Goal: Obtain resource: Obtain resource

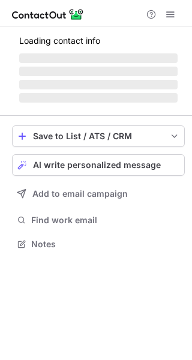
scroll to position [261, 192]
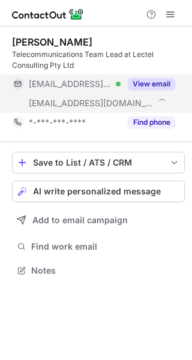
click at [142, 89] on button "View email" at bounding box center [151, 84] width 47 height 12
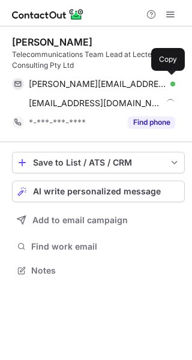
click at [149, 86] on span "edward.christie@bigpond.com" at bounding box center [97, 84] width 137 height 11
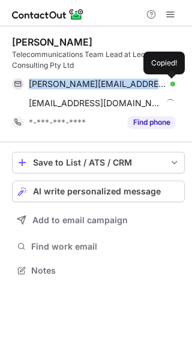
click at [149, 86] on span "edward.christie@bigpond.com" at bounding box center [97, 84] width 137 height 11
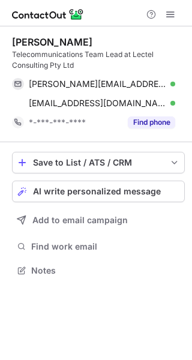
click at [20, 37] on div "Edward Christie" at bounding box center [52, 42] width 80 height 12
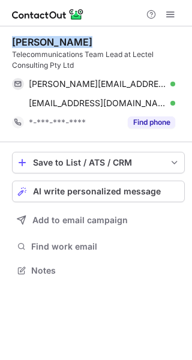
copy div "Edward Christie"
click at [20, 37] on div "Edward Christie" at bounding box center [52, 42] width 80 height 12
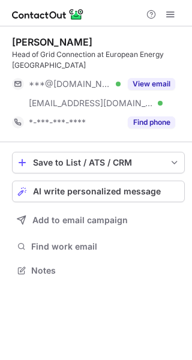
scroll to position [261, 192]
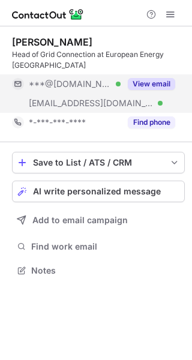
click at [152, 82] on button "View email" at bounding box center [151, 84] width 47 height 12
click at [152, 82] on div "***@gmail.com" at bounding box center [102, 84] width 146 height 11
click at [152, 82] on div "***@[DOMAIN_NAME]" at bounding box center [102, 84] width 146 height 11
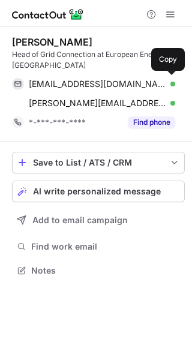
click at [152, 82] on div "mgolkhah@gmail.com Verified" at bounding box center [102, 84] width 146 height 11
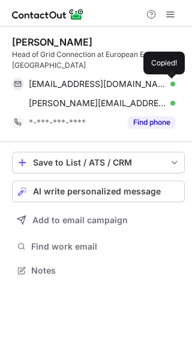
click at [152, 82] on div "mgolkhah@gmail.com Verified" at bounding box center [102, 84] width 146 height 11
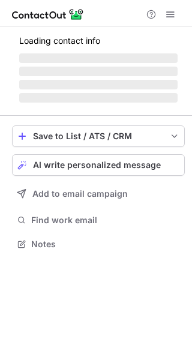
scroll to position [204, 192]
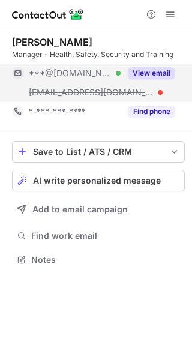
click at [170, 65] on div "View email" at bounding box center [148, 73] width 55 height 19
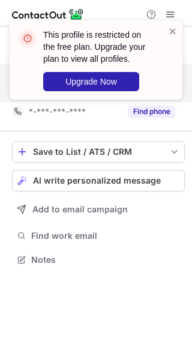
click at [163, 67] on div "This profile is restricted on the free plan. Upgrade your plan to view all prof…" at bounding box center [103, 60] width 121 height 62
click at [155, 37] on div "This profile is restricted on the free plan. Upgrade your plan to view all prof…" at bounding box center [103, 60] width 121 height 62
click at [161, 34] on div "This profile is restricted on the free plan. Upgrade your plan to view all prof…" at bounding box center [103, 60] width 121 height 62
click at [170, 31] on span at bounding box center [173, 31] width 10 height 12
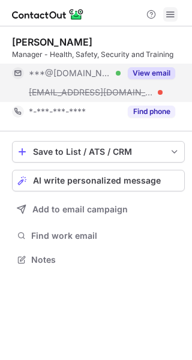
click at [169, 15] on span at bounding box center [170, 15] width 10 height 10
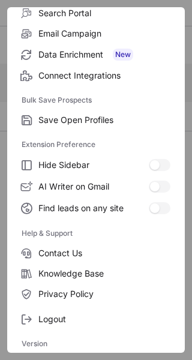
scroll to position [231, 192]
click at [64, 330] on div "Free Plan Email credits 95 Phone credits 5 Export credits left 5 ContactOut Sol…" at bounding box center [95, 179] width 177 height 345
click at [61, 304] on div "Logout" at bounding box center [95, 316] width 177 height 25
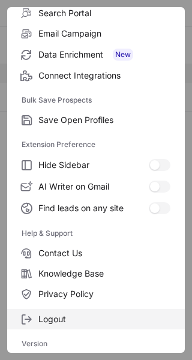
click at [59, 314] on span "Logout" at bounding box center [104, 319] width 132 height 11
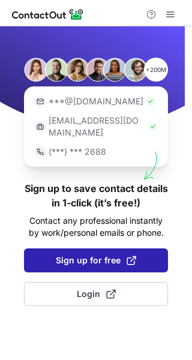
click at [61, 258] on button "Sign up for free" at bounding box center [96, 260] width 144 height 24
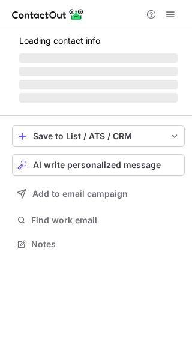
scroll to position [242, 192]
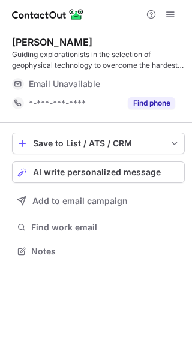
scroll to position [242, 192]
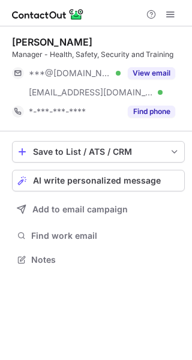
scroll to position [251, 192]
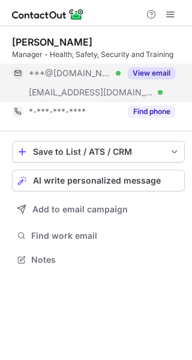
click at [148, 64] on div "View email" at bounding box center [148, 73] width 55 height 19
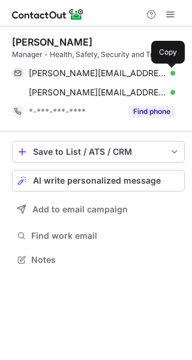
click at [163, 70] on button at bounding box center [169, 73] width 12 height 12
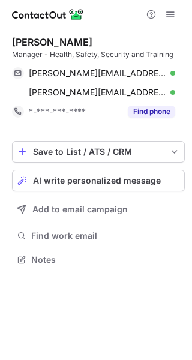
click at [17, 39] on div "Ruth Jenkins" at bounding box center [52, 42] width 80 height 12
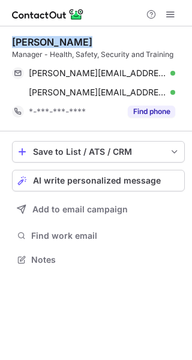
click at [17, 39] on div "Ruth Jenkins" at bounding box center [52, 42] width 80 height 12
copy div "Ruth Jenkins"
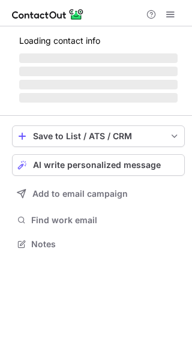
scroll to position [270, 192]
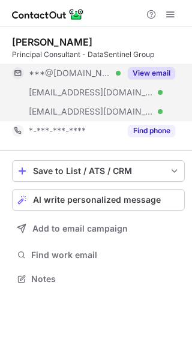
click at [117, 77] on div "***@gmail.com Verified" at bounding box center [75, 73] width 92 height 11
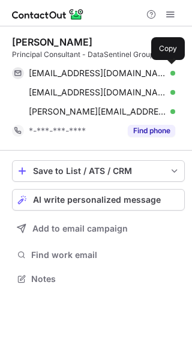
click at [117, 77] on span "darrenrdawson@gmail.com" at bounding box center [97, 73] width 137 height 11
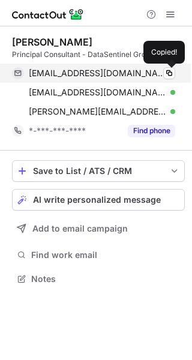
click at [131, 77] on span "darrenrdawson@gmail.com" at bounding box center [97, 73] width 137 height 11
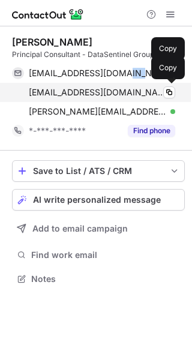
click at [101, 89] on span "drdawson@tpg.com.au" at bounding box center [97, 92] width 137 height 11
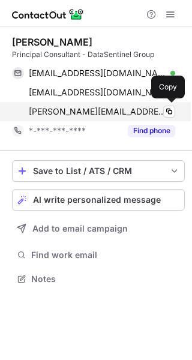
click at [119, 106] on span "darren@datasentinel.co.nz" at bounding box center [97, 111] width 137 height 11
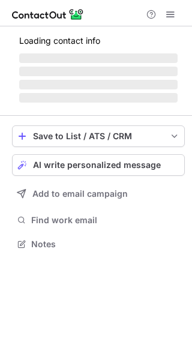
scroll to position [5, 6]
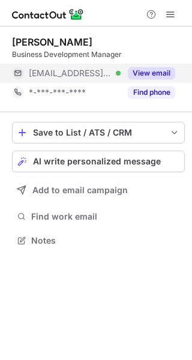
click at [103, 70] on div "***@cba.com.au Verified" at bounding box center [75, 73] width 92 height 11
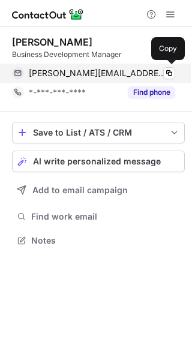
click at [120, 69] on span "jason.sivyer@cba.com.au" at bounding box center [97, 73] width 137 height 11
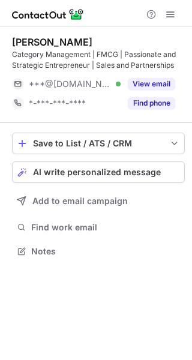
scroll to position [242, 192]
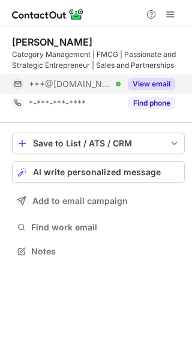
click at [158, 80] on button "View email" at bounding box center [151, 84] width 47 height 12
click at [158, 80] on div "***@gmail.com" at bounding box center [102, 84] width 146 height 11
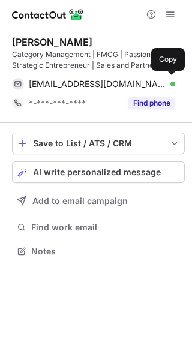
click at [158, 80] on div "adamvarga2102@gmail.com Verified" at bounding box center [102, 84] width 146 height 11
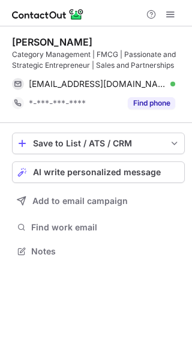
click at [46, 31] on div "Adam Varga Category Management | FMCG | Passionate and Strategic Entrepreneur |…" at bounding box center [98, 74] width 173 height 97
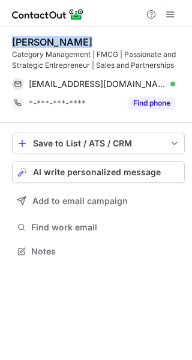
copy div "Adam Varga"
click at [46, 31] on div "Adam Varga Category Management | FMCG | Passionate and Strategic Entrepreneur |…" at bounding box center [98, 74] width 173 height 97
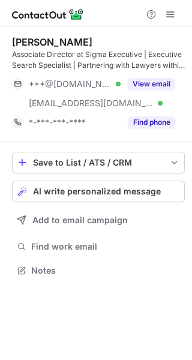
scroll to position [261, 192]
click at [114, 73] on div "[PERSON_NAME] Associate Director at Sigma Executive | Executive Search Speciali…" at bounding box center [98, 84] width 173 height 96
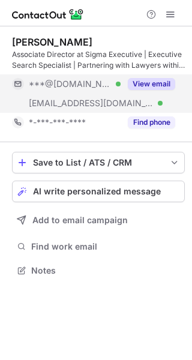
click at [129, 91] on div "View email" at bounding box center [148, 83] width 55 height 19
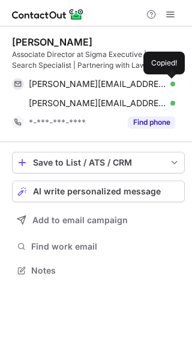
click at [151, 86] on div "nathan.aron@hotmail.com Verified" at bounding box center [102, 84] width 146 height 11
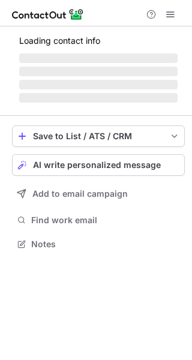
scroll to position [251, 192]
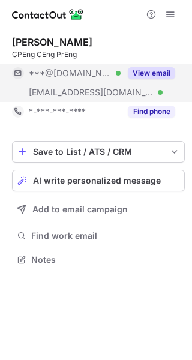
click at [109, 76] on div "***@gmail.com Verified" at bounding box center [75, 73] width 92 height 11
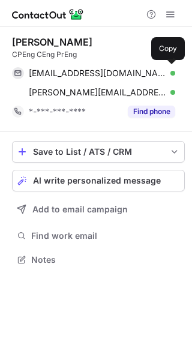
click at [156, 68] on div "bryanmcdonald79@gmail.com Verified" at bounding box center [102, 73] width 146 height 11
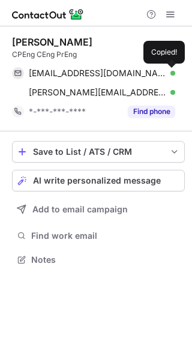
click at [156, 68] on div "bryanmcdonald79@gmail.com Verified" at bounding box center [102, 73] width 146 height 11
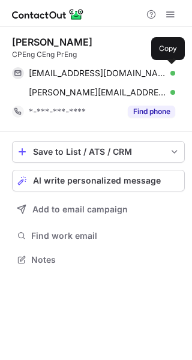
click at [35, 40] on div "Bryan McDonald" at bounding box center [52, 42] width 80 height 12
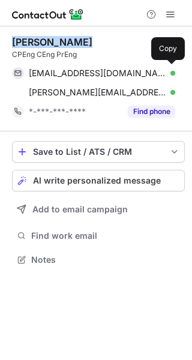
click at [35, 40] on div "Bryan McDonald" at bounding box center [52, 42] width 80 height 12
copy div "Bryan McDonald"
